Goal: Transaction & Acquisition: Purchase product/service

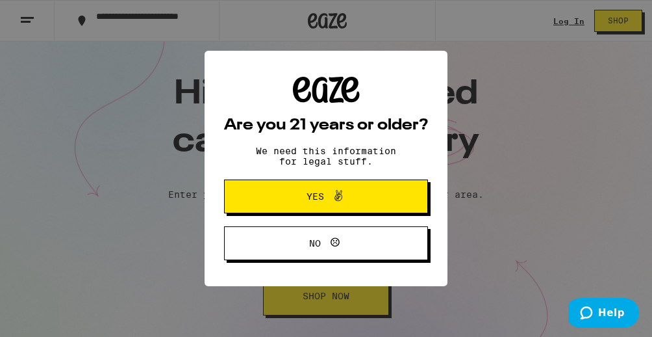
click at [328, 199] on span at bounding box center [335, 196] width 22 height 17
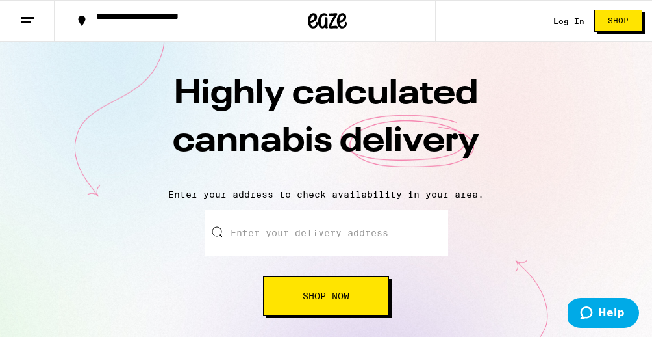
click at [216, 227] on div at bounding box center [327, 232] width 244 height 45
click at [237, 232] on input "Enter your delivery address" at bounding box center [327, 232] width 244 height 45
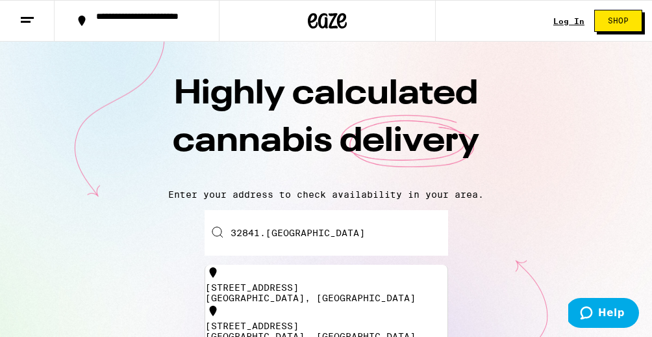
click at [286, 284] on div "[STREET_ADDRESS]" at bounding box center [326, 287] width 242 height 10
type input "[STREET_ADDRESS]"
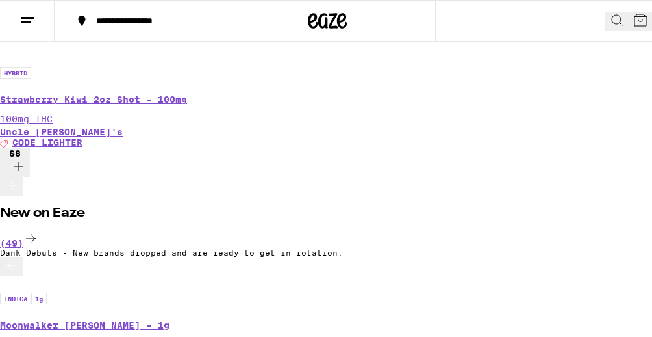
scroll to position [4685, 0]
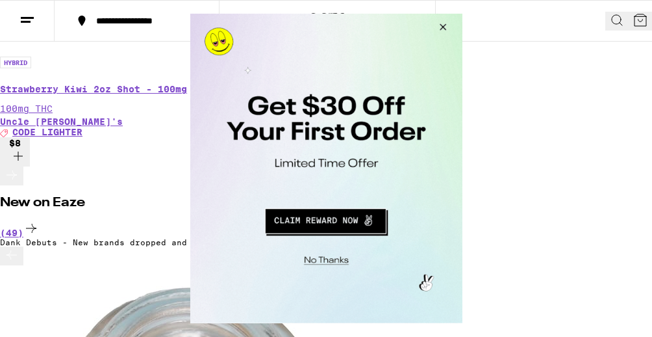
click at [443, 25] on button "Close Modal" at bounding box center [440, 29] width 35 height 31
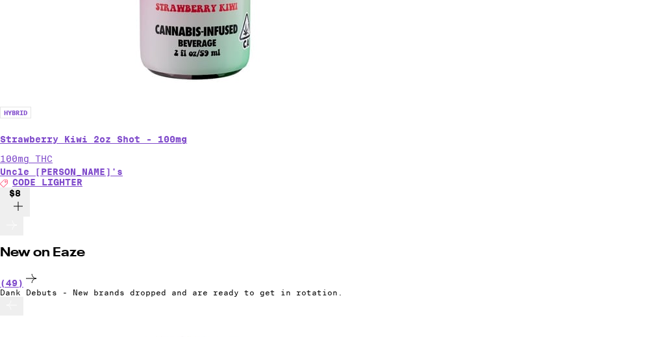
scroll to position [0, 0]
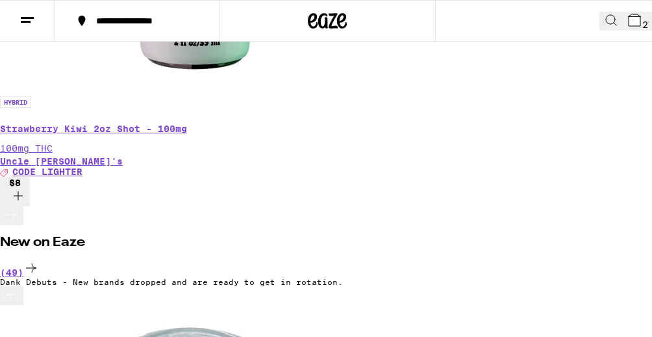
scroll to position [0, 208]
click at [627, 23] on button "2" at bounding box center [637, 21] width 29 height 19
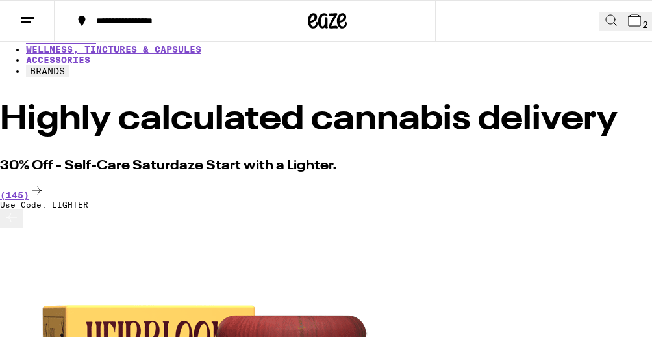
scroll to position [181, 0]
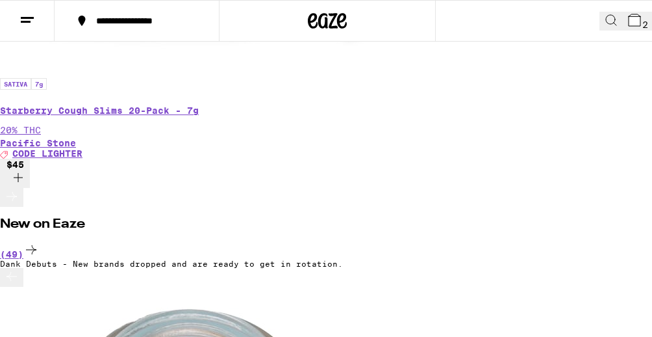
click at [271, 37] on div at bounding box center [327, 21] width 216 height 42
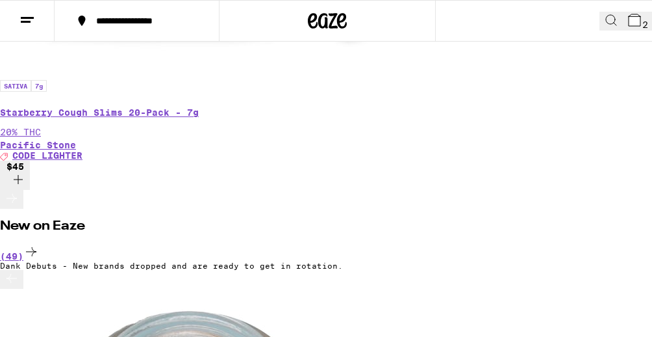
click at [273, 34] on div at bounding box center [327, 21] width 216 height 42
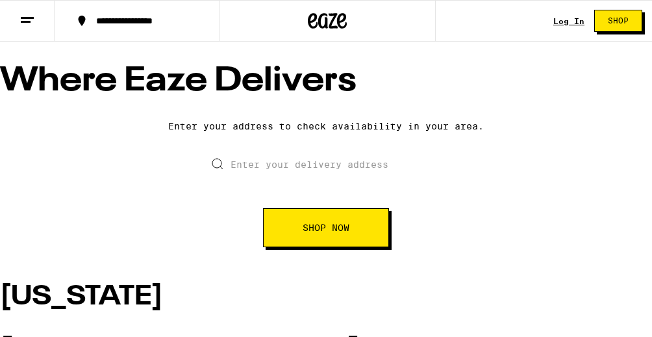
click at [35, 8] on button at bounding box center [27, 21] width 55 height 41
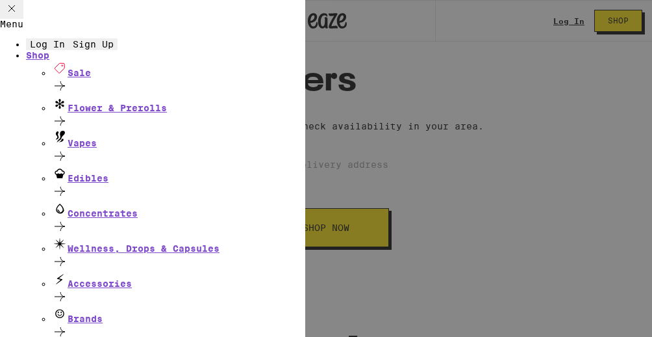
click at [114, 49] on span "Sign Up" at bounding box center [93, 44] width 41 height 10
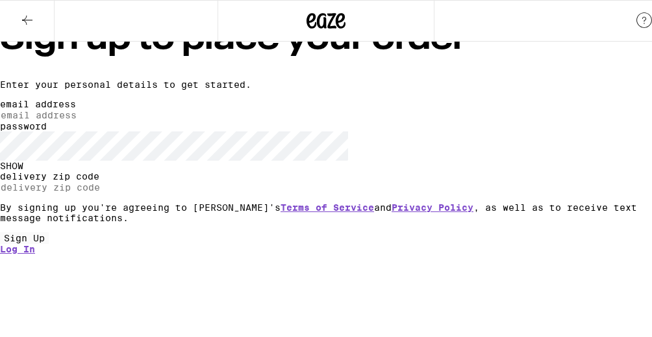
click at [76, 109] on label "email address" at bounding box center [38, 104] width 76 height 10
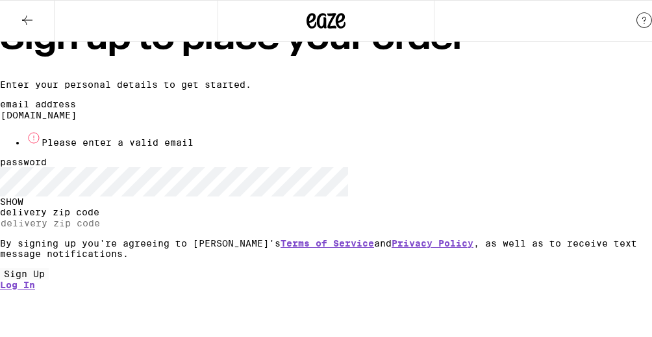
click at [185, 207] on div "password SHOW" at bounding box center [326, 182] width 652 height 50
click at [120, 121] on input "[DOMAIN_NAME]" at bounding box center [60, 115] width 120 height 12
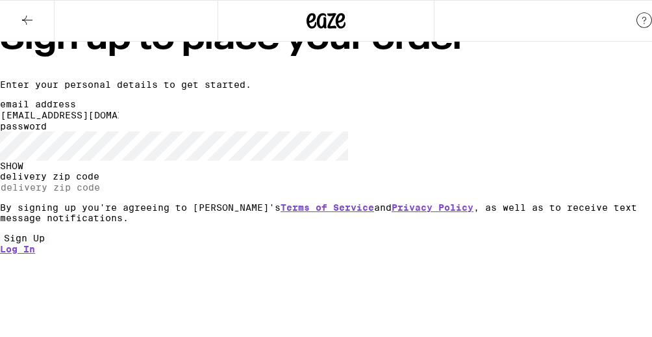
type input "[EMAIL_ADDRESS][DOMAIN_NAME]"
click at [487, 171] on div "SHOW" at bounding box center [326, 165] width 652 height 10
click at [120, 193] on input "delivery zip code" at bounding box center [60, 187] width 120 height 12
click at [596, 249] on div "Sign up to place your order Enter your personal details to get started. email a…" at bounding box center [326, 138] width 652 height 231
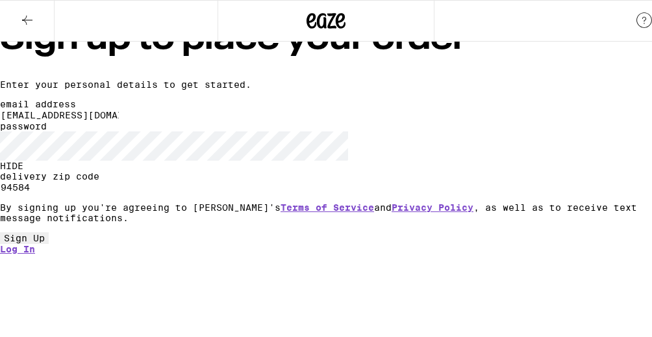
click at [49, 244] on button "Sign Up" at bounding box center [24, 238] width 49 height 12
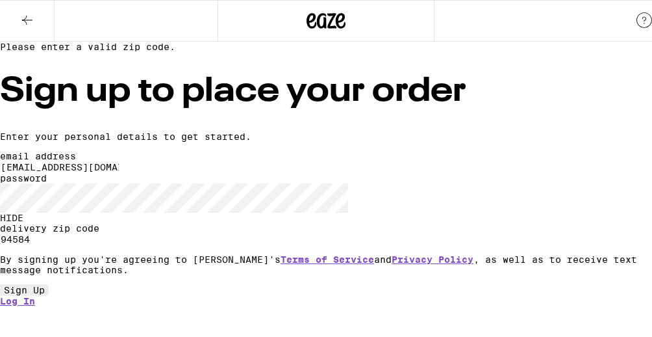
click at [120, 233] on input "94584" at bounding box center [60, 239] width 120 height 12
type input "94587"
click at [49, 296] on button "Sign Up" at bounding box center [24, 290] width 49 height 12
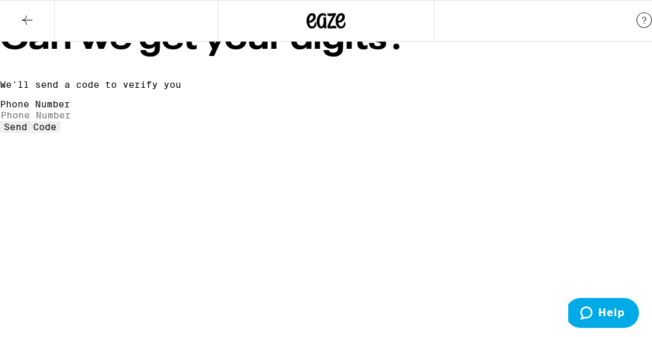
click at [70, 109] on label "Phone Number" at bounding box center [35, 104] width 70 height 10
type input "[PHONE_NUMBER]"
click at [57, 132] on span "Send Code" at bounding box center [30, 127] width 53 height 10
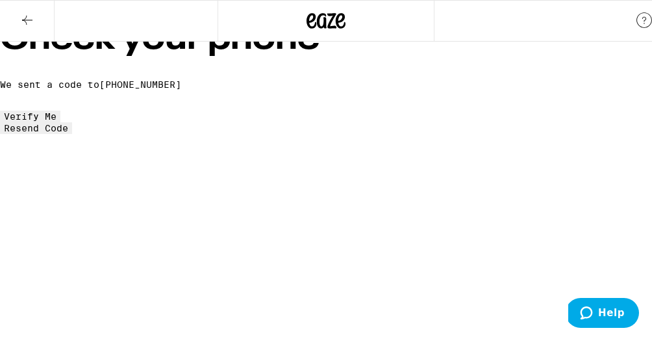
click at [239, 110] on input "tel" at bounding box center [180, 105] width 120 height 12
type input "0"
type input "9"
type input "3"
click at [120, 110] on input "tel" at bounding box center [60, 105] width 120 height 12
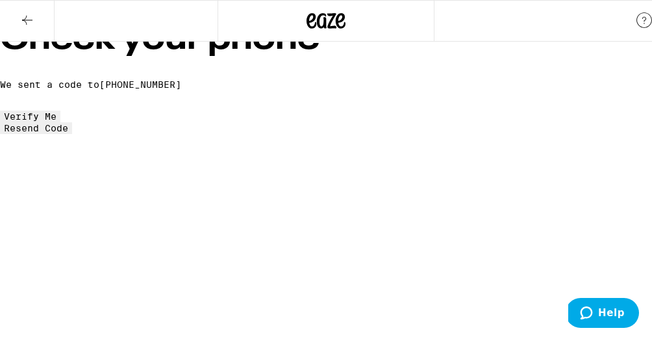
type input "0"
type input "9"
type input "4"
type input "3"
type input "4"
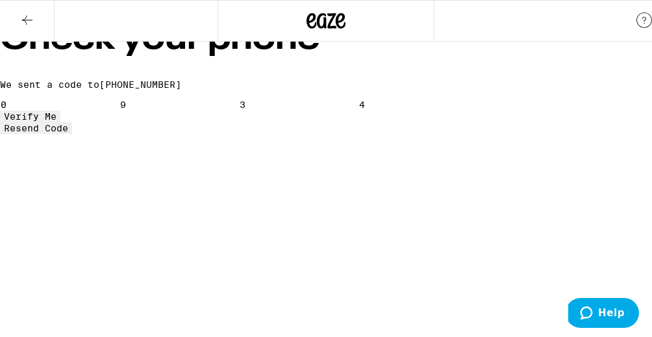
click at [60, 122] on button "Verify Me" at bounding box center [30, 116] width 60 height 12
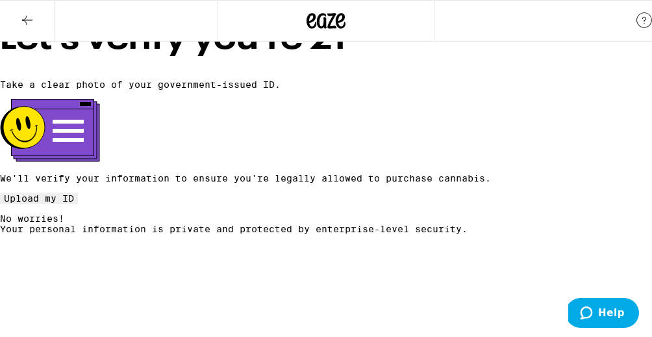
click at [78, 204] on button "Upload my ID" at bounding box center [39, 198] width 78 height 12
